Goal: Navigation & Orientation: Find specific page/section

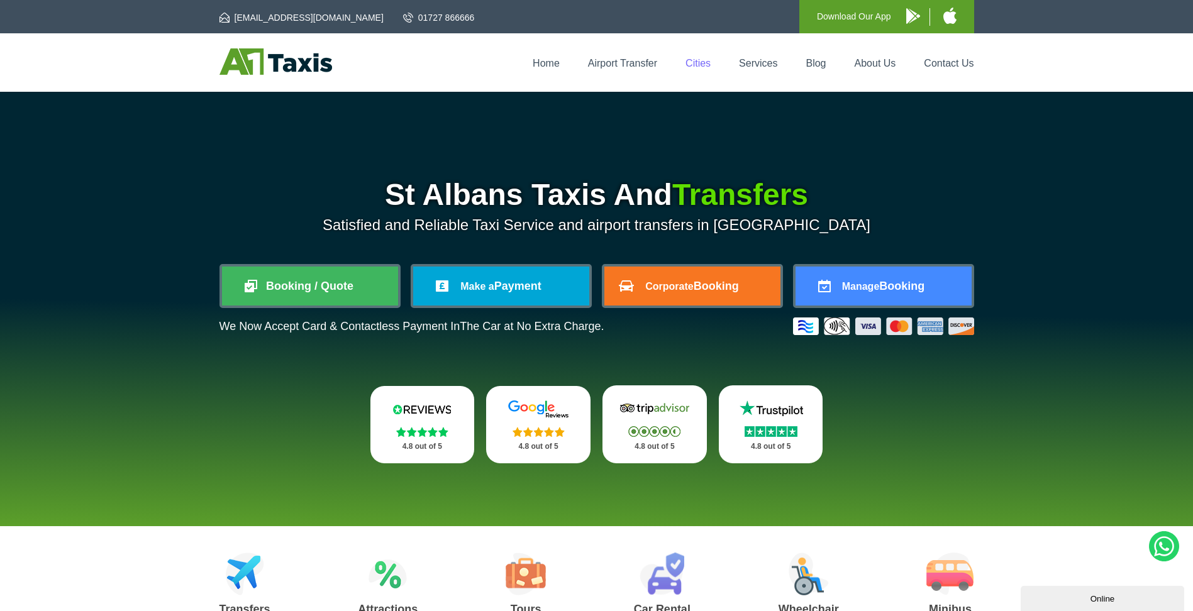
click at [694, 59] on link "Cities" at bounding box center [698, 63] width 25 height 11
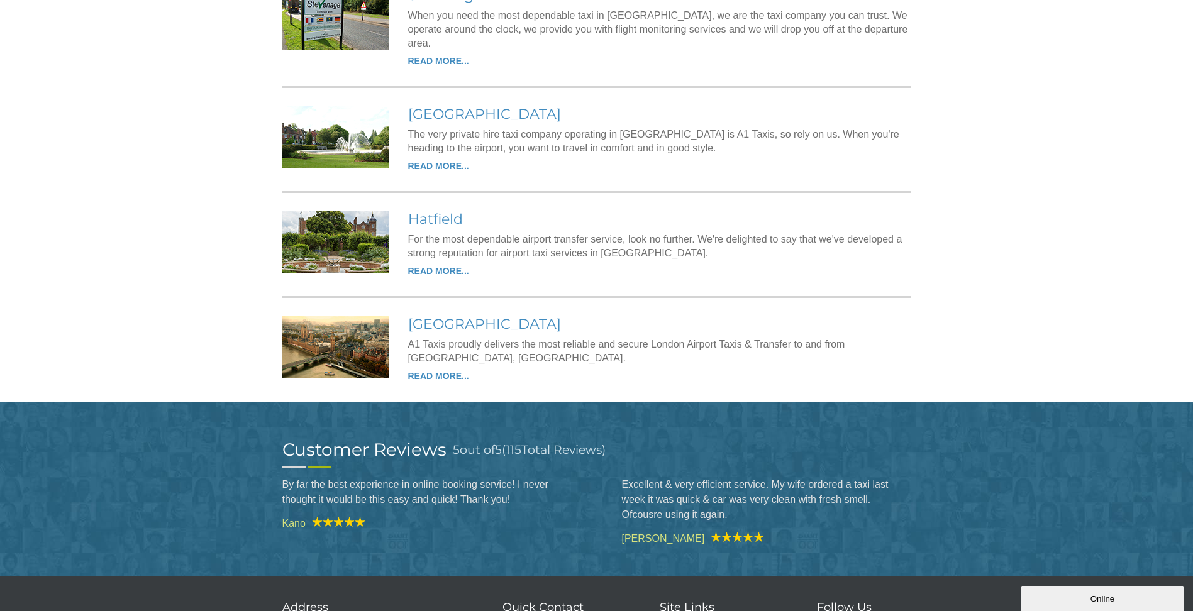
scroll to position [1961, 0]
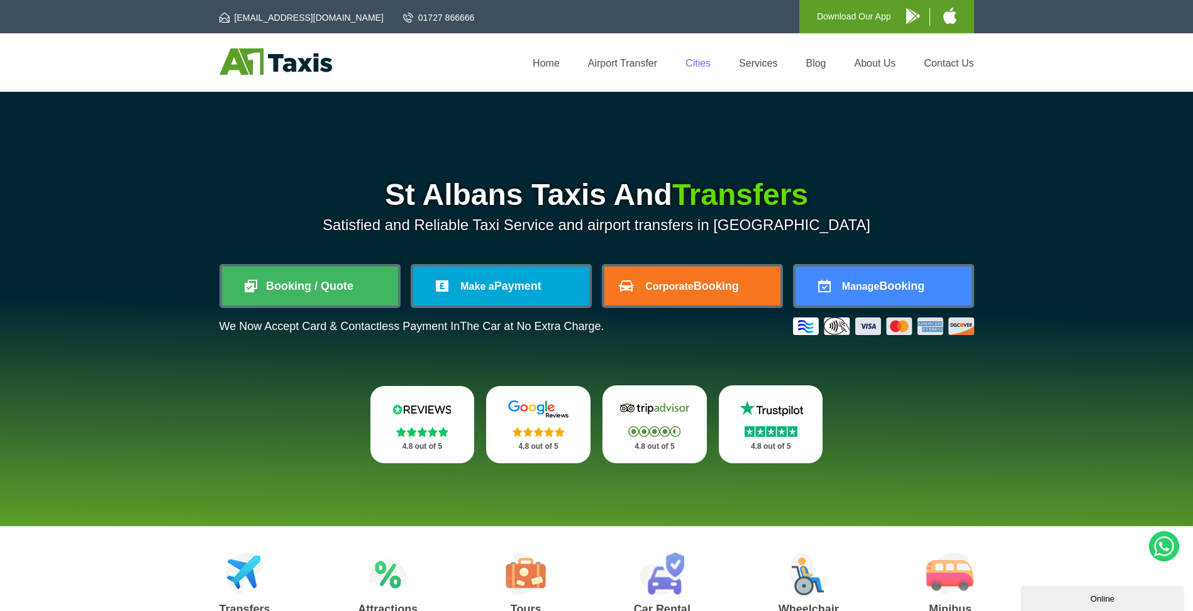
click at [708, 65] on link "Cities" at bounding box center [698, 63] width 25 height 11
